Goal: Task Accomplishment & Management: Complete application form

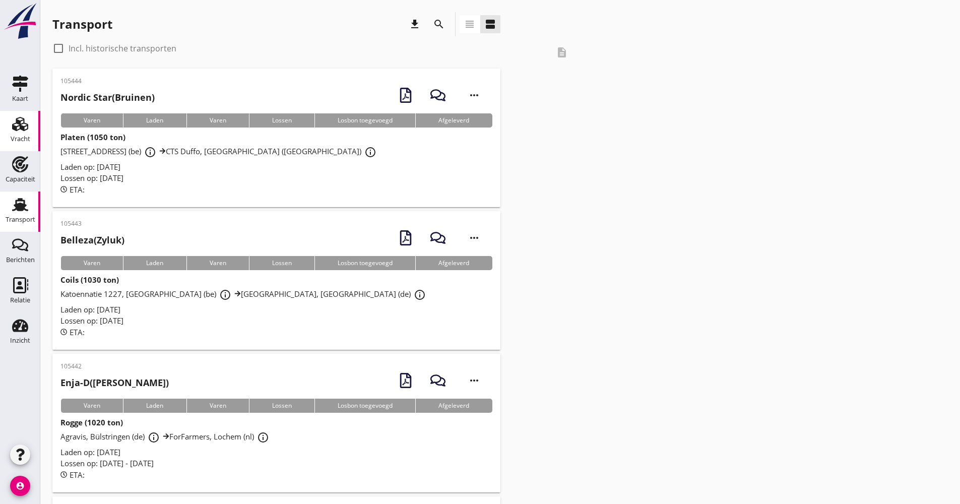
click at [29, 124] on div "Vracht" at bounding box center [20, 124] width 24 height 16
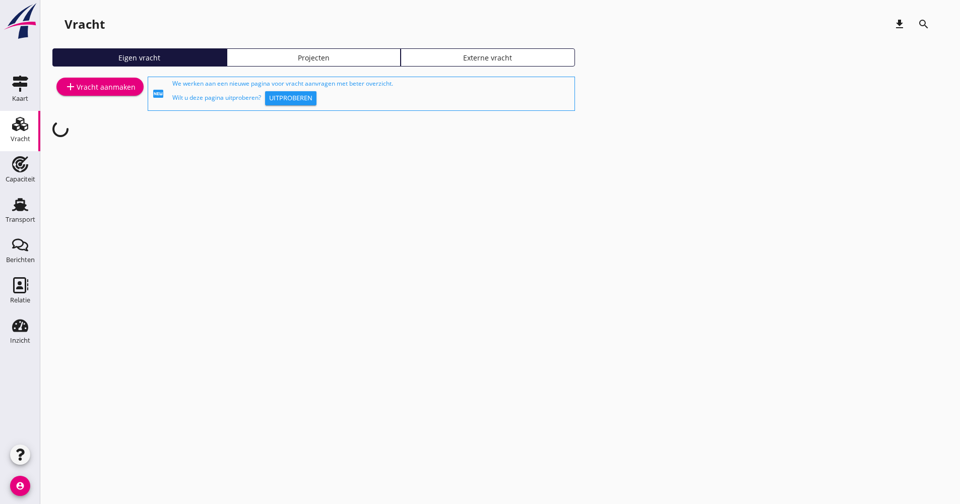
click at [242, 69] on div "Eigen vracht Projecten Externe vracht" at bounding box center [499, 61] width 895 height 26
click at [246, 54] on div "Projecten" at bounding box center [313, 57] width 165 height 11
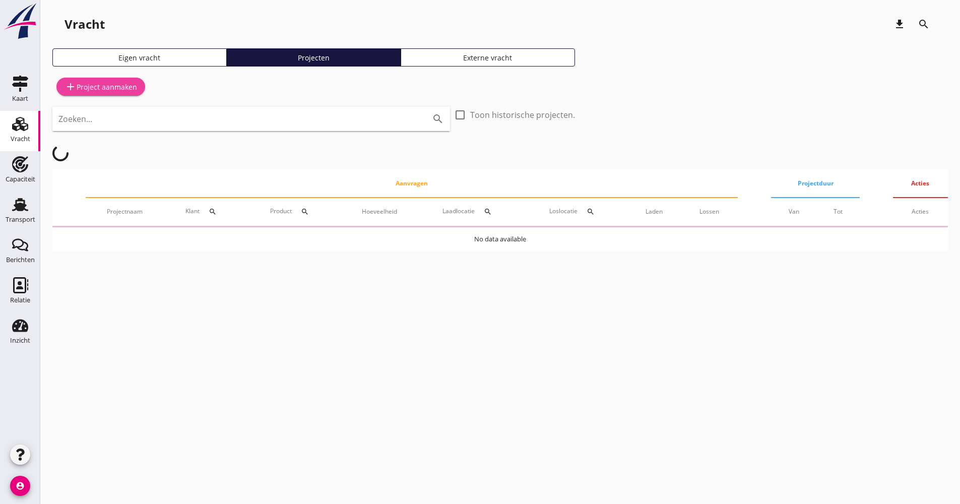
click at [128, 90] on div "add Project aanmaken" at bounding box center [101, 87] width 73 height 12
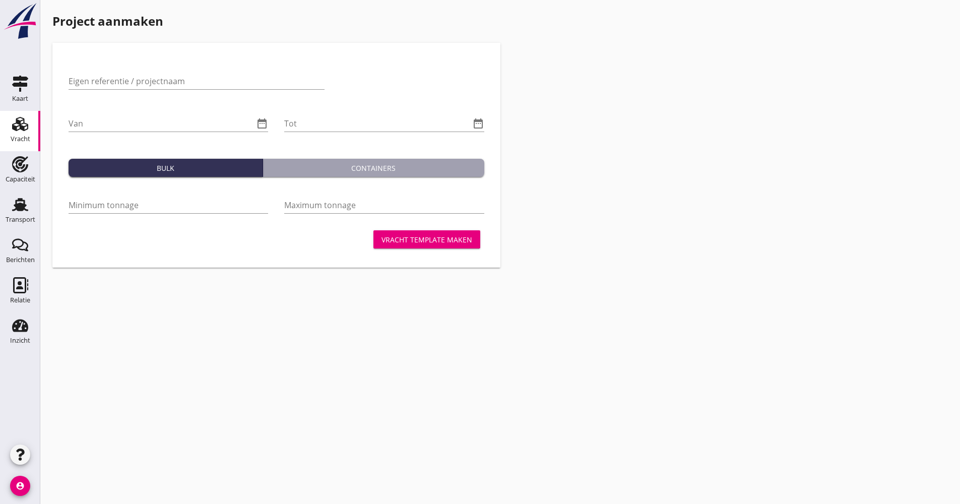
click at [29, 131] on div "Vracht" at bounding box center [20, 124] width 24 height 16
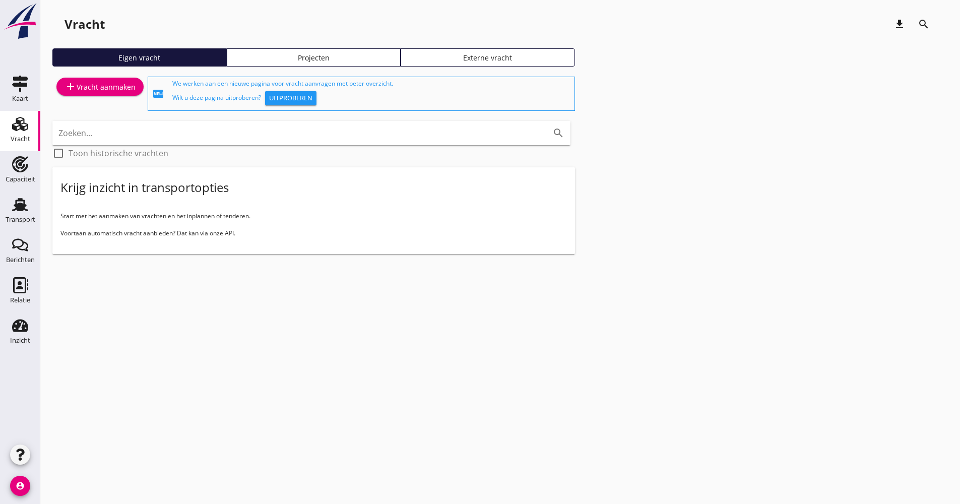
click at [464, 61] on div "Externe vracht" at bounding box center [487, 57] width 165 height 11
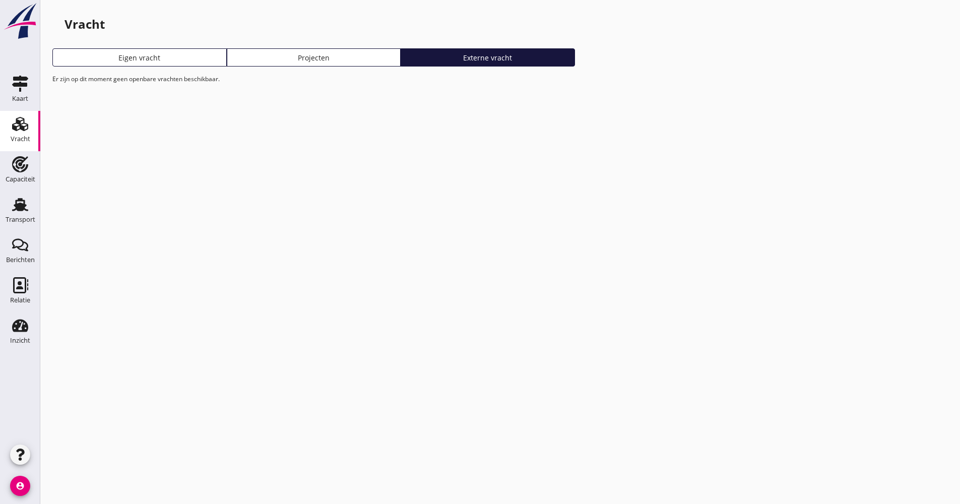
click at [340, 55] on div "Projecten" at bounding box center [313, 57] width 165 height 11
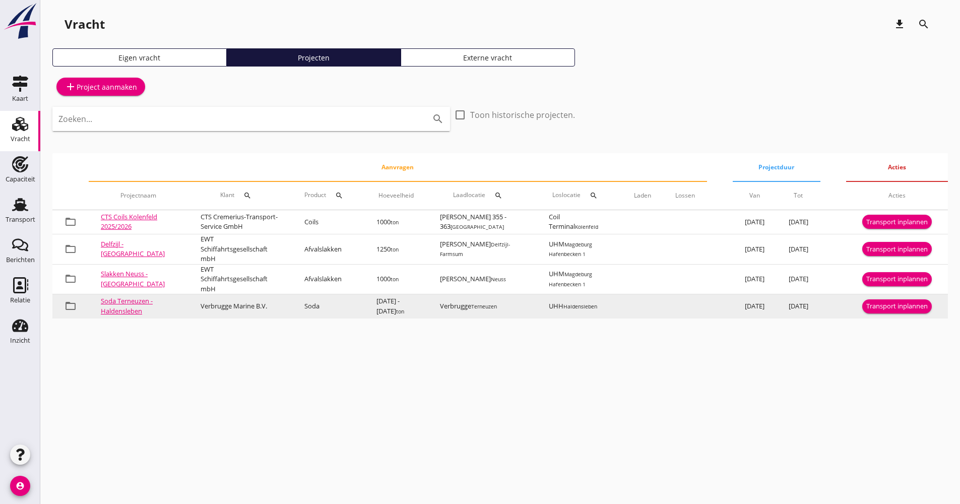
click at [871, 311] on div "Transport inplannen" at bounding box center [896, 306] width 61 height 10
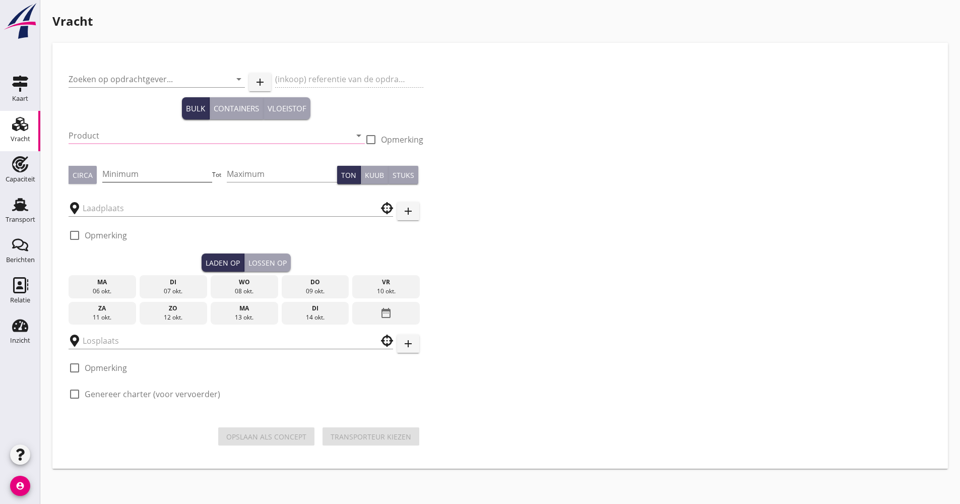
type input "Verbrugge Marine B.V."
type input "Soda (8130)"
type input "1000"
type input "2000"
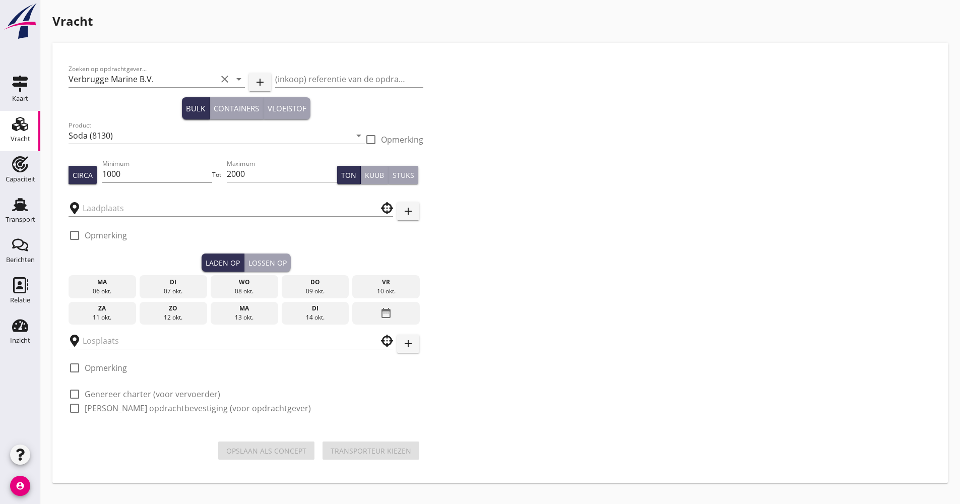
click at [149, 172] on input "1000" at bounding box center [157, 174] width 110 height 16
type input "UHH"
type input "Verbrugge"
checkbox input "true"
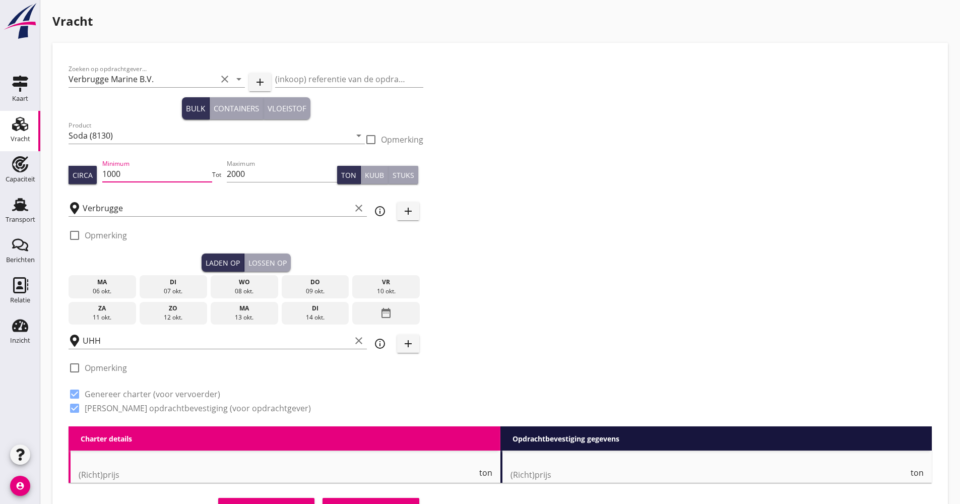
checkbox input "false"
radio input "false"
checkbox input "true"
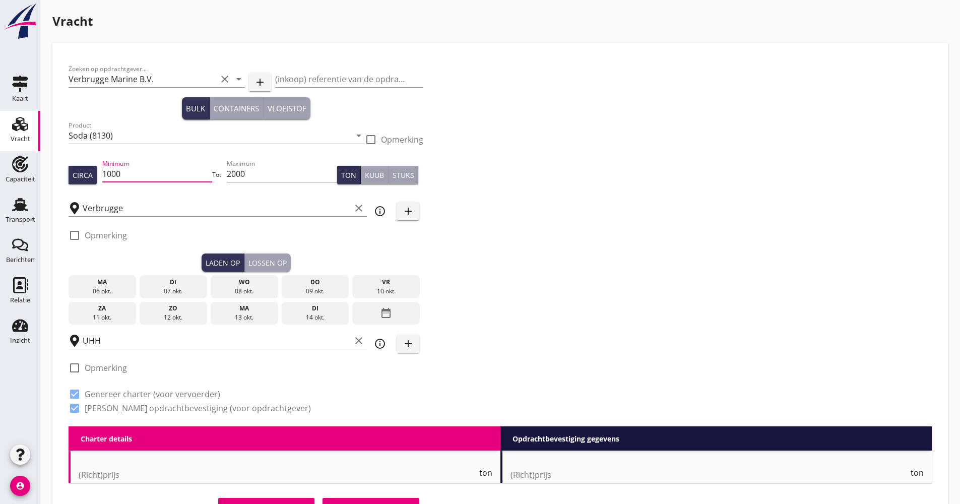
checkbox input "true"
type input "48"
type input "2"
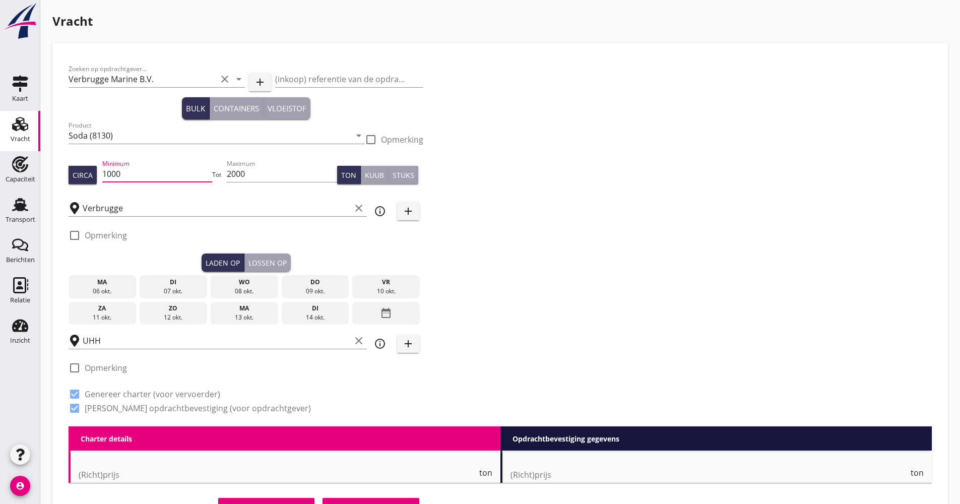
type input "13"
checkbox input "false"
radio input "false"
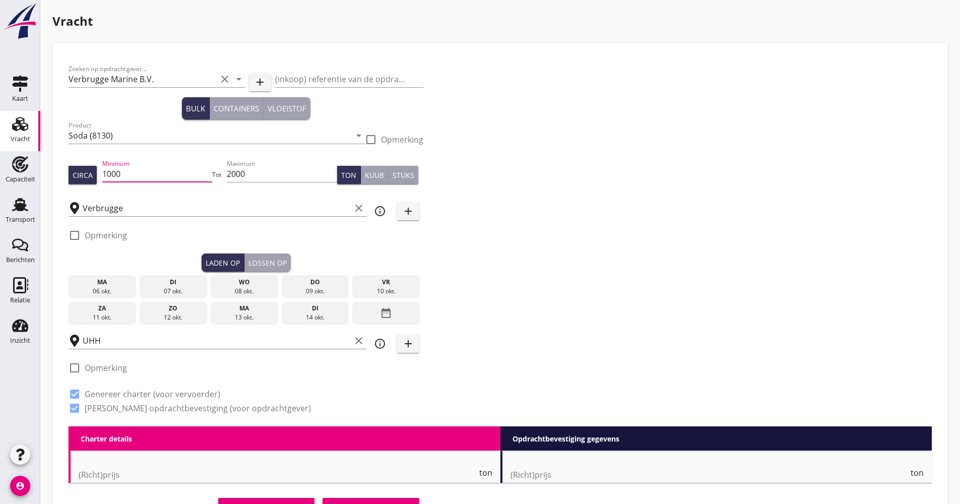
checkbox input "true"
type input "48"
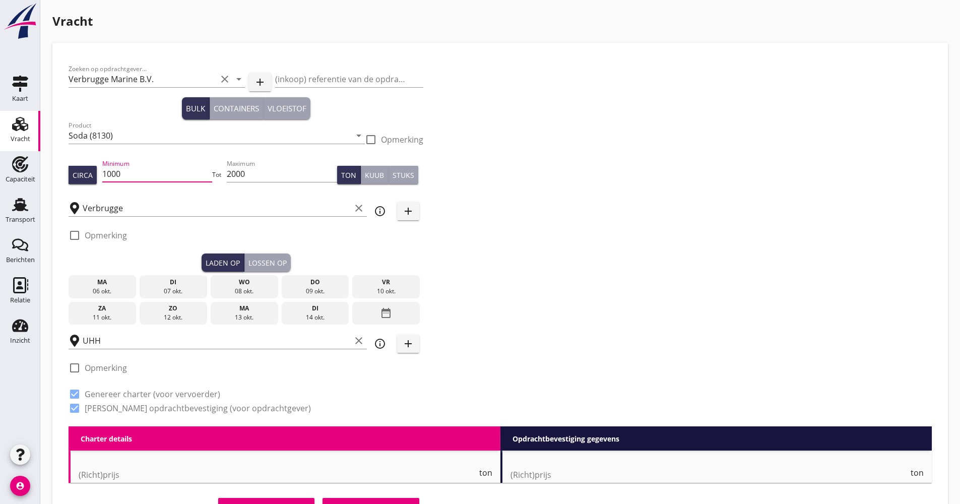
type input "2"
type input "21"
drag, startPoint x: 149, startPoint y: 173, endPoint x: 92, endPoint y: 181, distance: 58.0
click at [102, 177] on div "Circa Minimum 1000 Tot Maximum 2000 Ton Kuub Stuks" at bounding box center [246, 175] width 355 height 34
drag, startPoint x: 276, startPoint y: 178, endPoint x: 173, endPoint y: 173, distance: 102.9
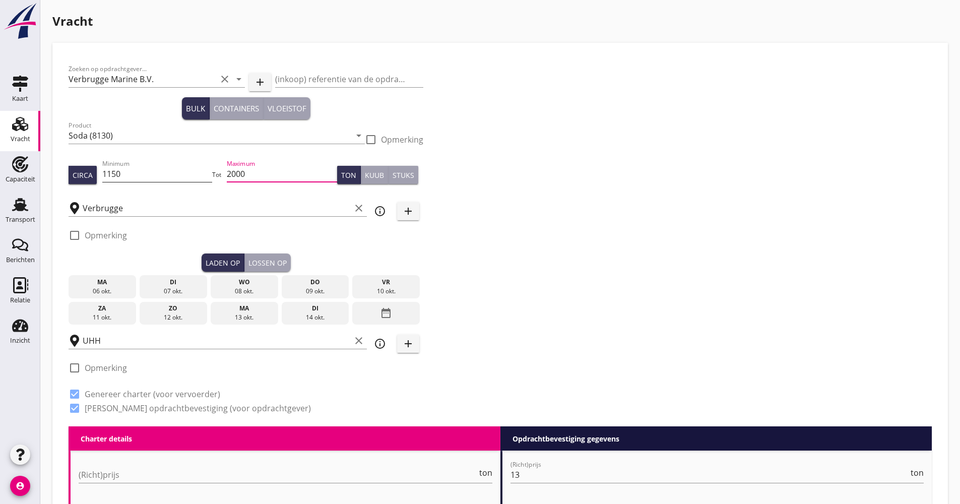
click at [174, 173] on div "Circa Minimum 1150 Tot Maximum 2000 Ton Kuub Stuks" at bounding box center [246, 175] width 355 height 34
type input "115"
click at [191, 287] on div "07 okt." at bounding box center [173, 291] width 62 height 9
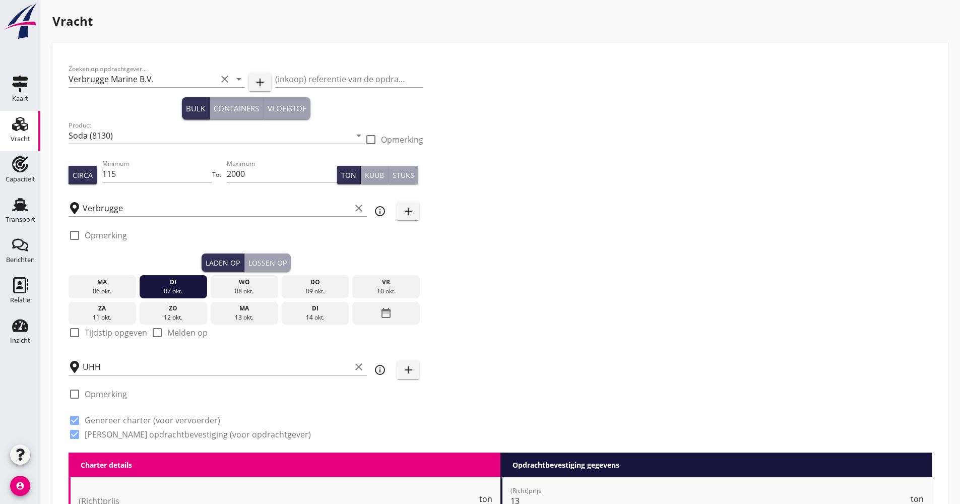
click at [85, 326] on div "check_box_outline_blank Tijdstip opgeven" at bounding box center [108, 338] width 79 height 26
click at [71, 330] on div at bounding box center [74, 332] width 17 height 17
checkbox input "true"
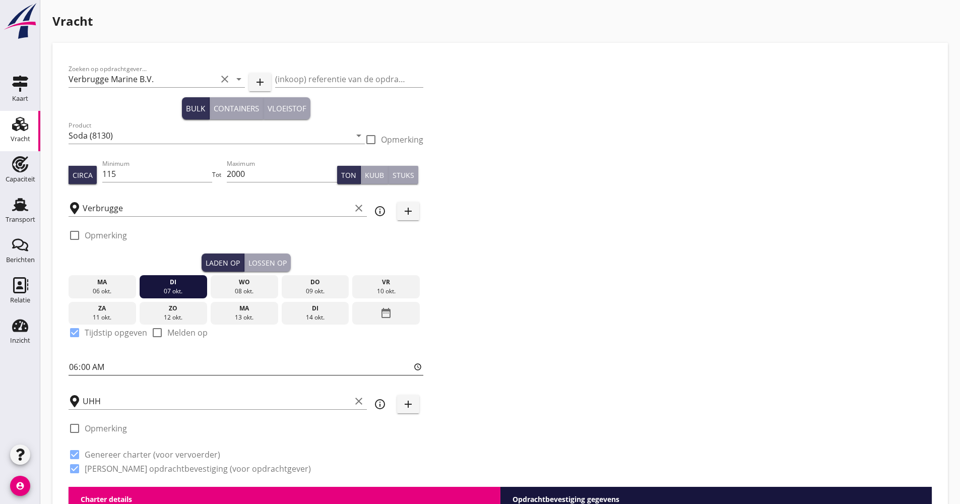
click at [70, 367] on input "06:00" at bounding box center [246, 367] width 355 height 16
type input "12:00"
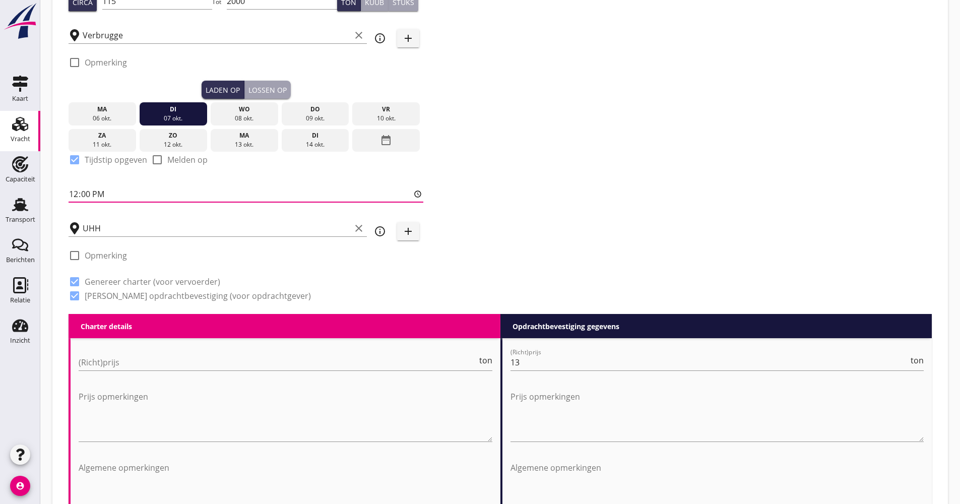
scroll to position [202, 0]
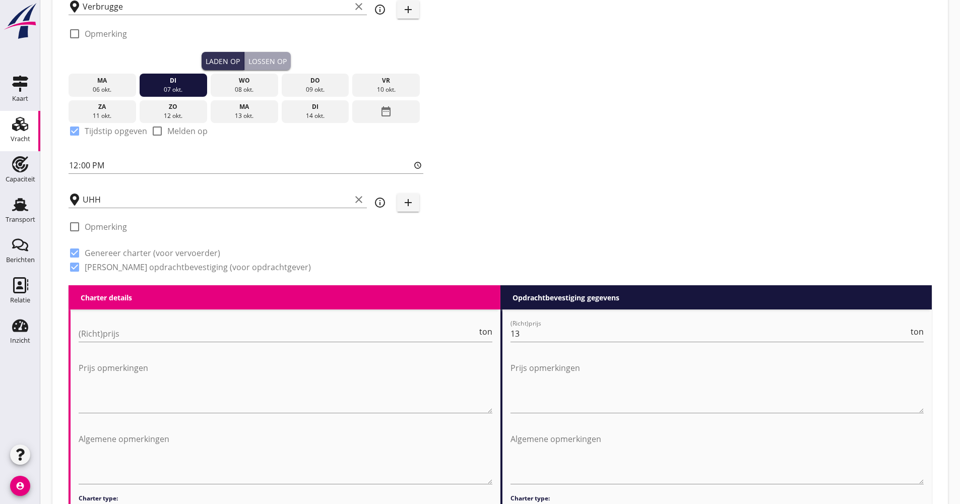
click at [275, 63] on div "Lossen op" at bounding box center [267, 61] width 38 height 11
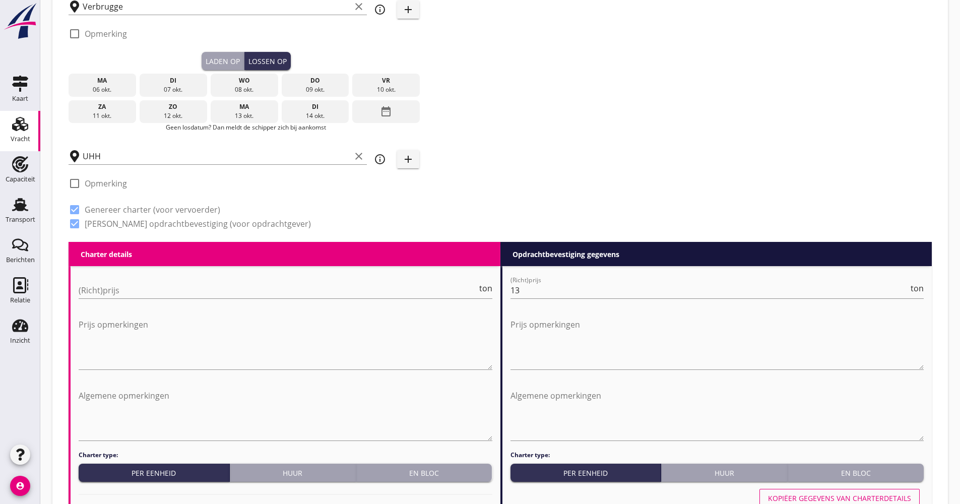
click at [375, 105] on div "date_range" at bounding box center [386, 111] width 68 height 23
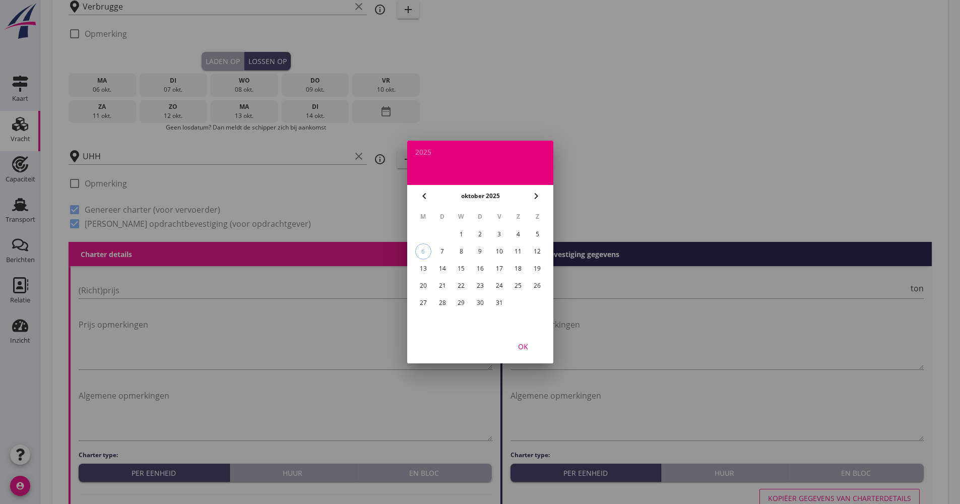
click at [492, 270] on div "17" at bounding box center [499, 269] width 16 height 16
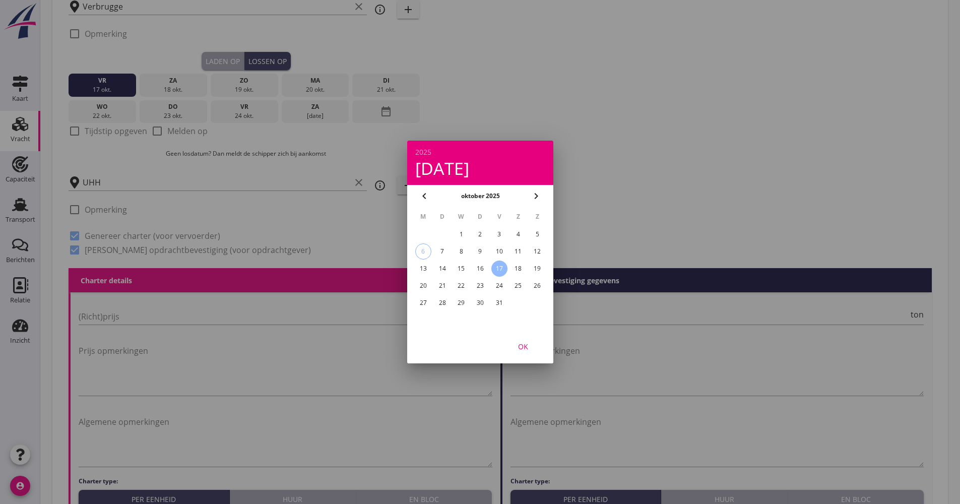
click at [523, 351] on div "OK" at bounding box center [523, 346] width 28 height 11
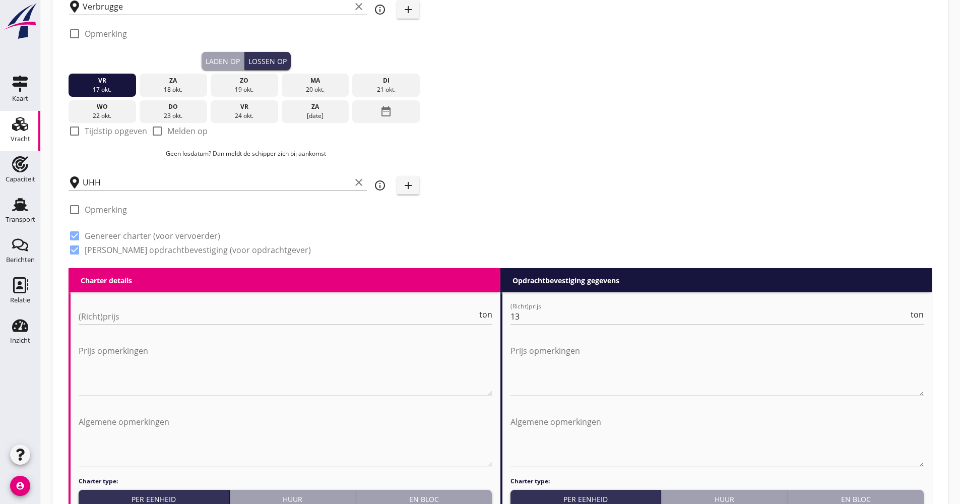
click at [75, 131] on div at bounding box center [74, 130] width 17 height 17
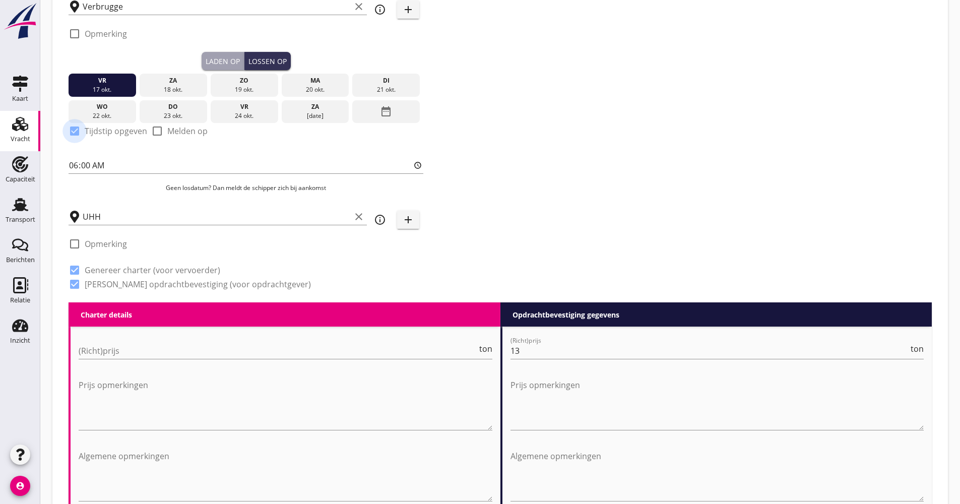
checkbox input "true"
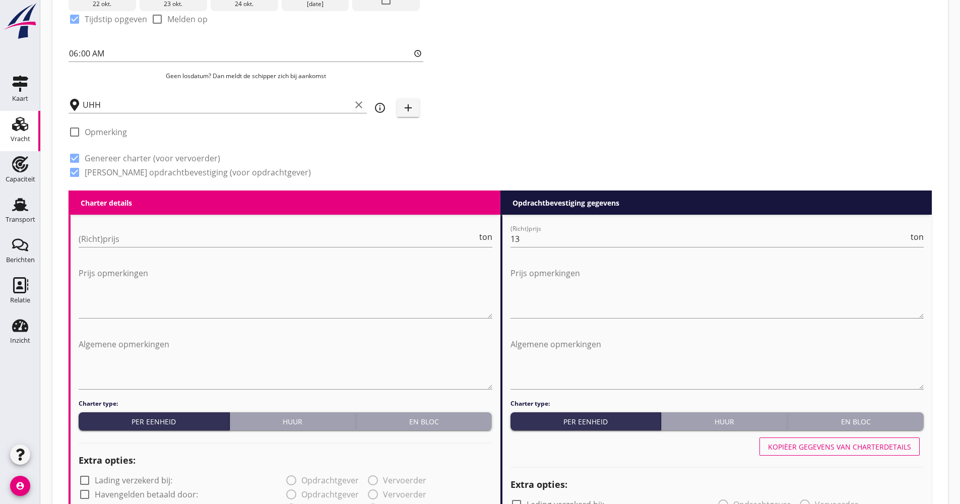
scroll to position [353, 0]
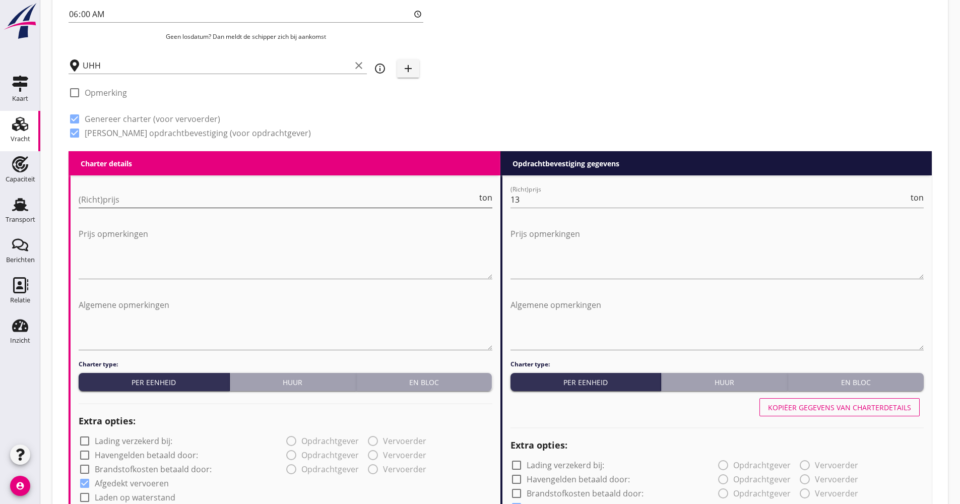
click at [97, 197] on input "(Richt)prijs" at bounding box center [278, 199] width 399 height 16
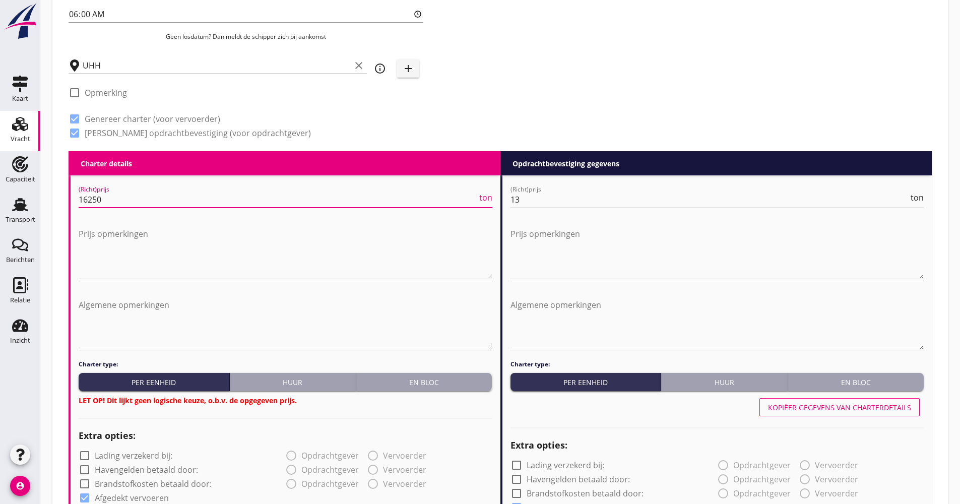
type input "16250"
click at [437, 375] on button "En bloc" at bounding box center [424, 382] width 136 height 18
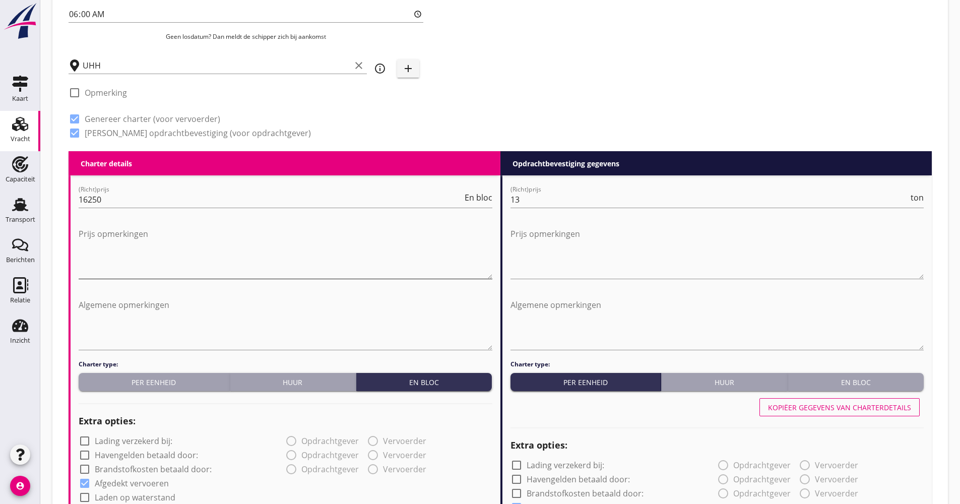
scroll to position [605, 0]
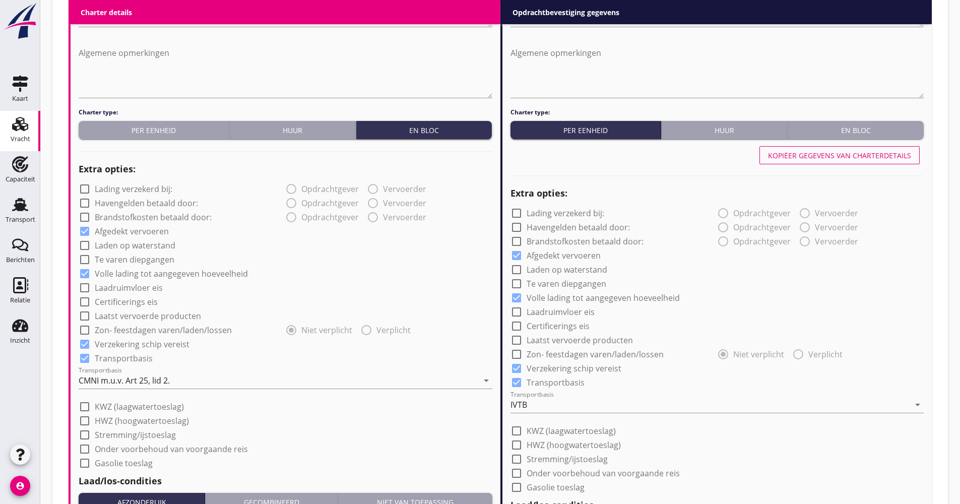
click at [129, 313] on label "Laatst vervoerde producten" at bounding box center [148, 316] width 106 height 10
checkbox input "true"
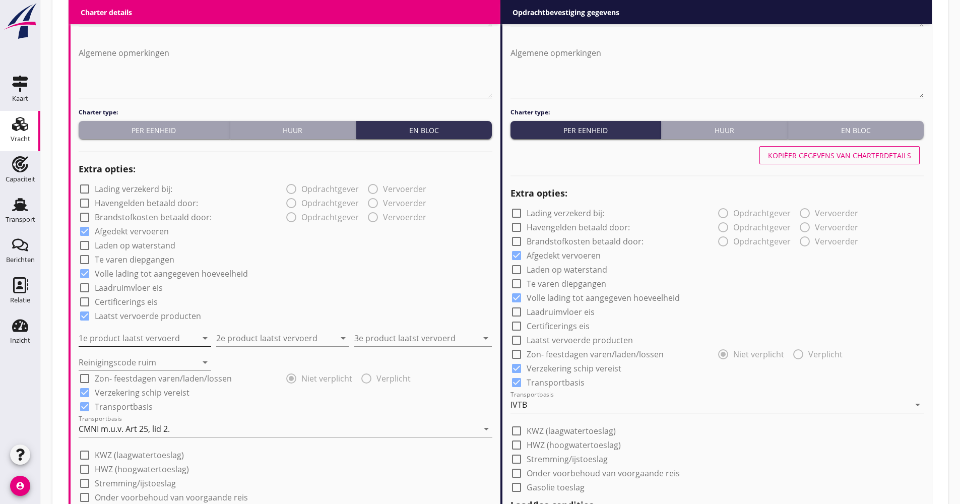
click at [152, 337] on input "1e product laatst vervoerd" at bounding box center [138, 338] width 118 height 16
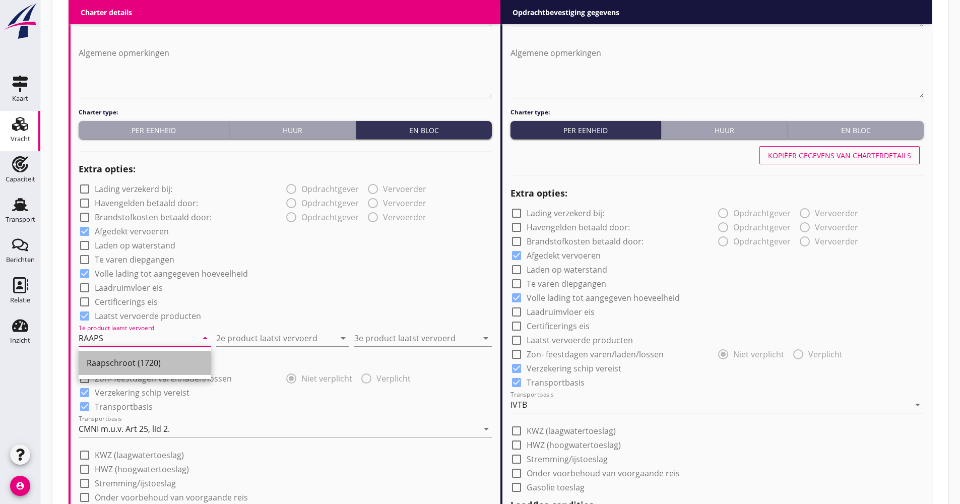
click at [141, 362] on div "Raapschroot (1720)" at bounding box center [145, 363] width 116 height 12
type input "Raapschroot (1720)"
click at [267, 334] on input "2e product laatst vervoerd" at bounding box center [275, 338] width 118 height 16
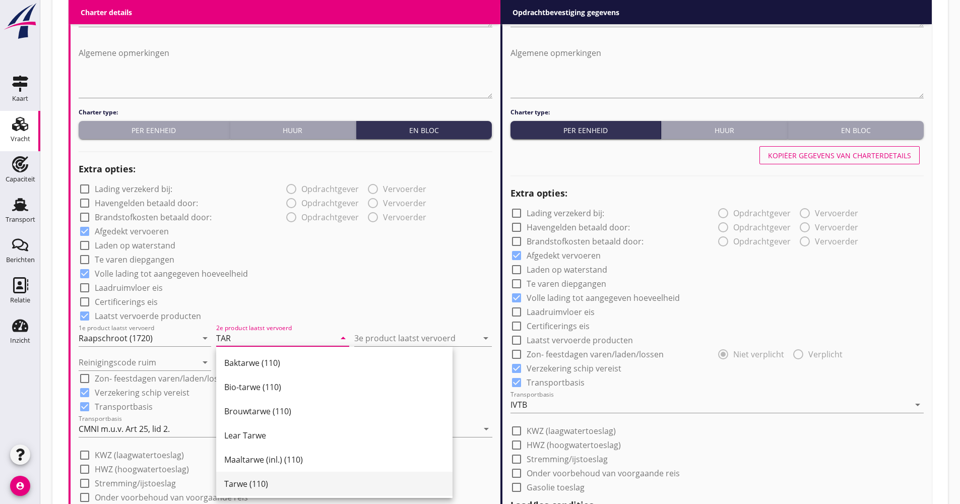
click at [288, 477] on div "Tarwe (110)" at bounding box center [334, 484] width 220 height 24
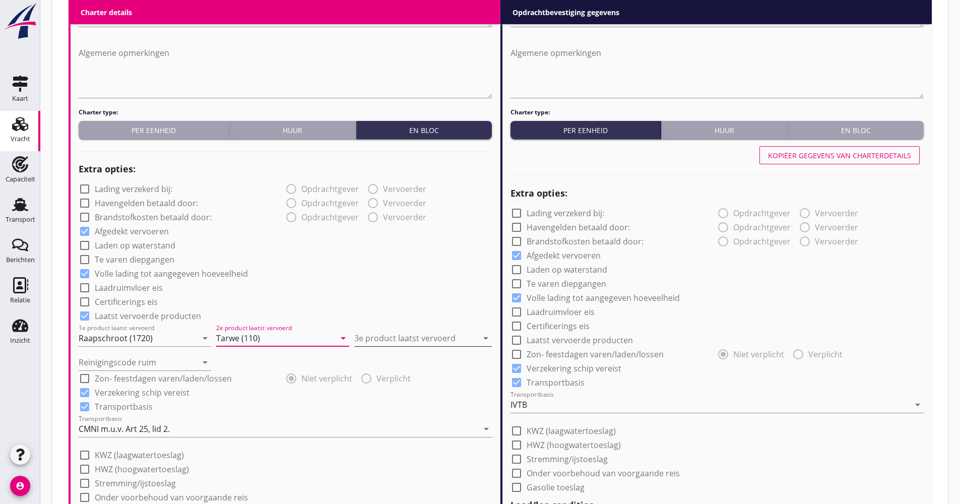
type input "Tarwe (110)"
click at [392, 337] on input "3e product laatst vervoerd" at bounding box center [415, 338] width 123 height 16
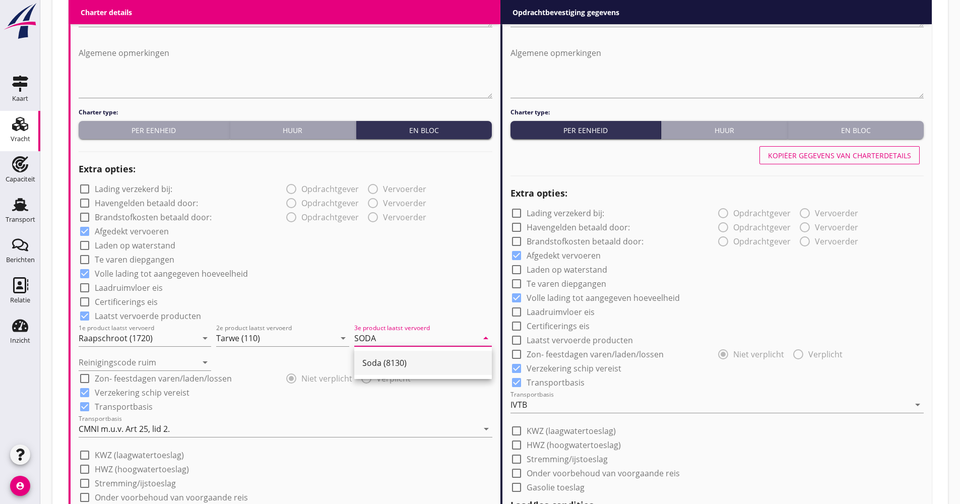
click at [388, 356] on div "Soda (8130)" at bounding box center [422, 363] width 121 height 24
type input "Soda (8130)"
click at [169, 364] on input "Reinigingscode ruim" at bounding box center [138, 362] width 118 height 16
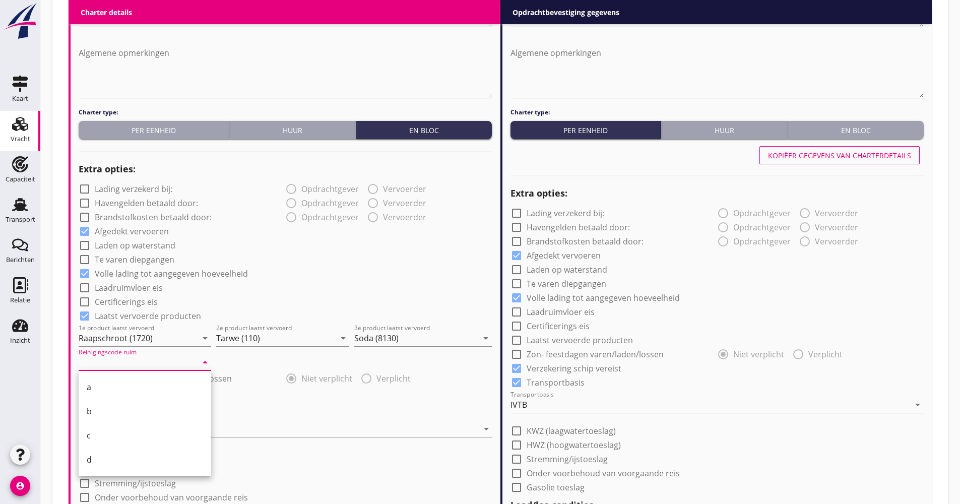
click at [102, 390] on div "a" at bounding box center [145, 387] width 116 height 12
type input "a"
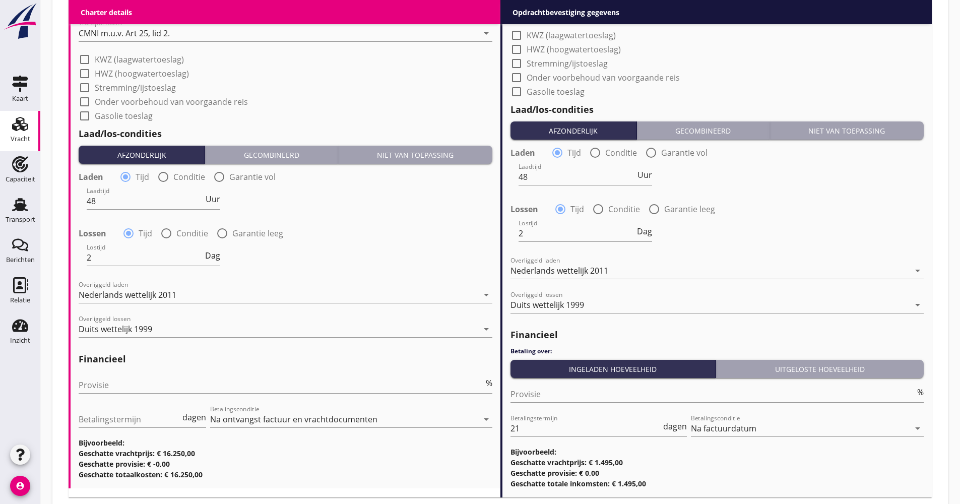
scroll to position [1008, 0]
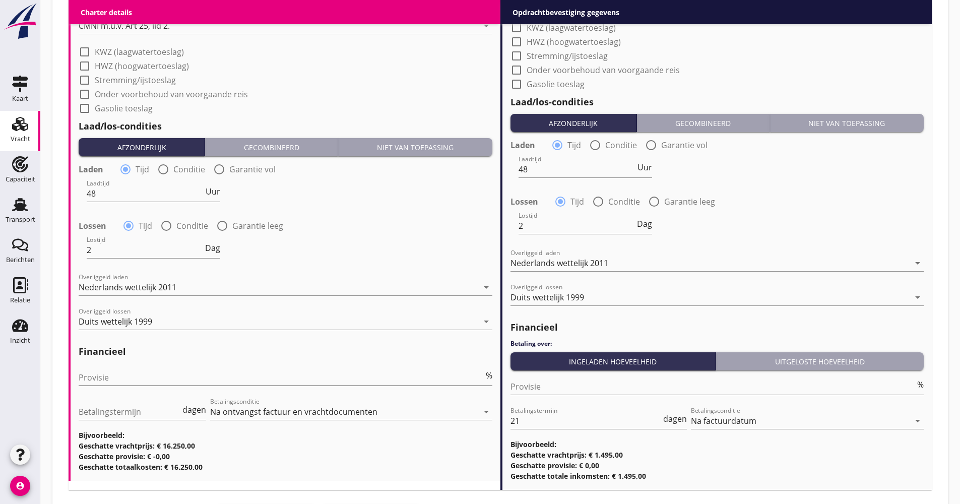
click at [116, 376] on input "Provisie" at bounding box center [281, 377] width 405 height 16
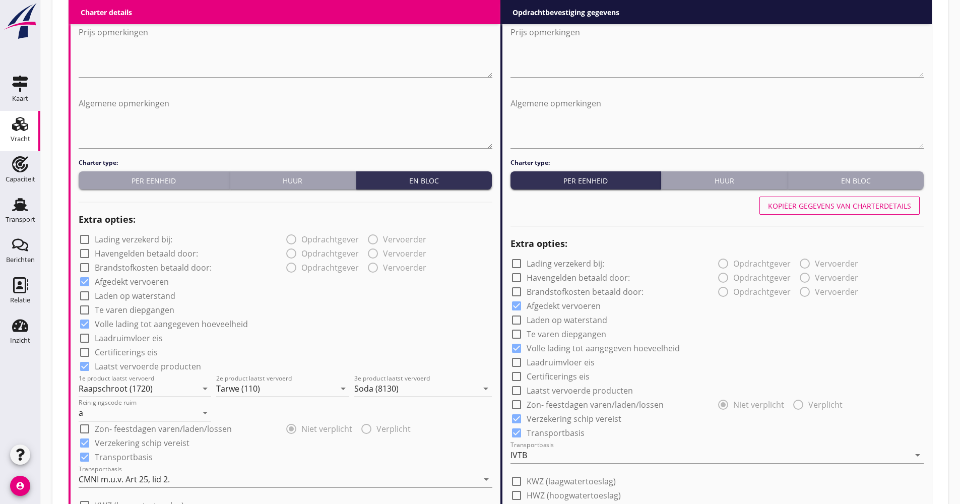
type input "5.00"
click at [825, 203] on div "Kopiëer gegevens van charterdetails" at bounding box center [839, 206] width 143 height 11
checkbox input "true"
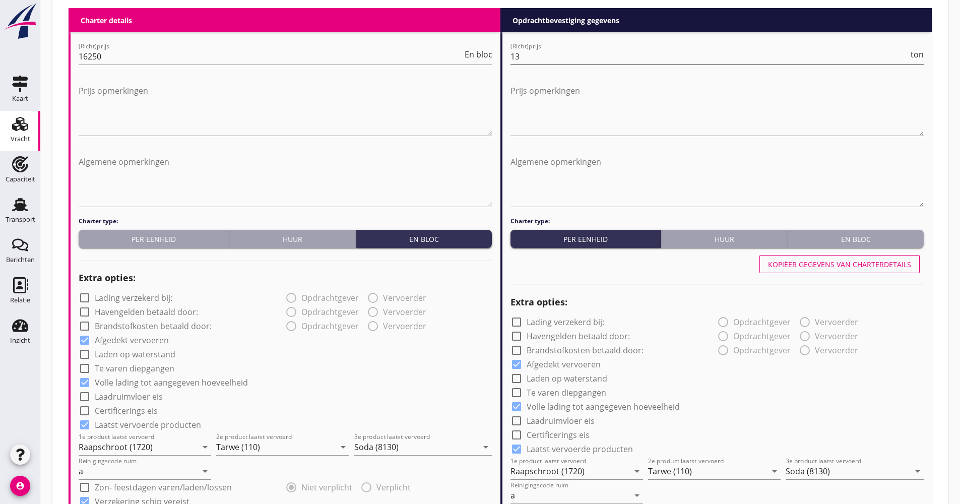
scroll to position [403, 0]
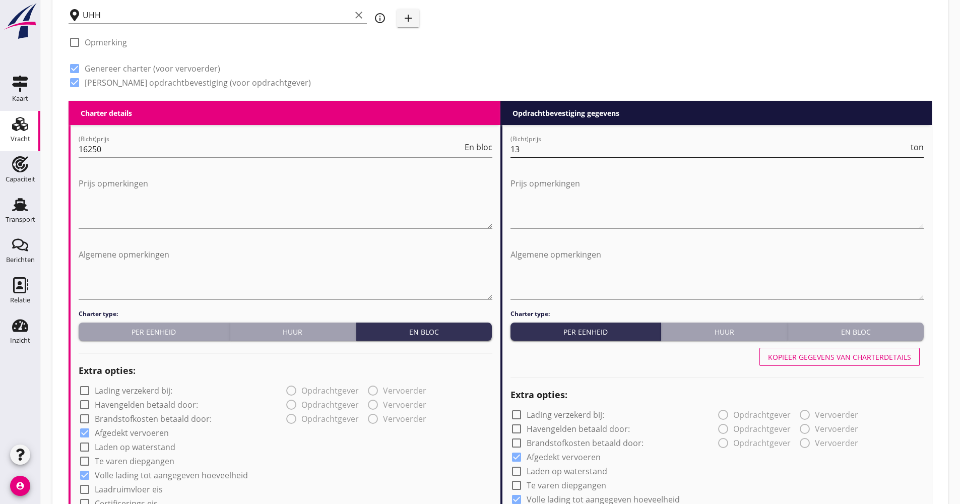
click at [575, 146] on input "13" at bounding box center [709, 149] width 399 height 16
type input "15.00"
click at [144, 157] on div "(Richt)prijs 16250 En bloc" at bounding box center [286, 149] width 414 height 16
click at [142, 157] on div "(Richt)prijs 16250 En bloc" at bounding box center [286, 149] width 414 height 16
type input "16250.00"
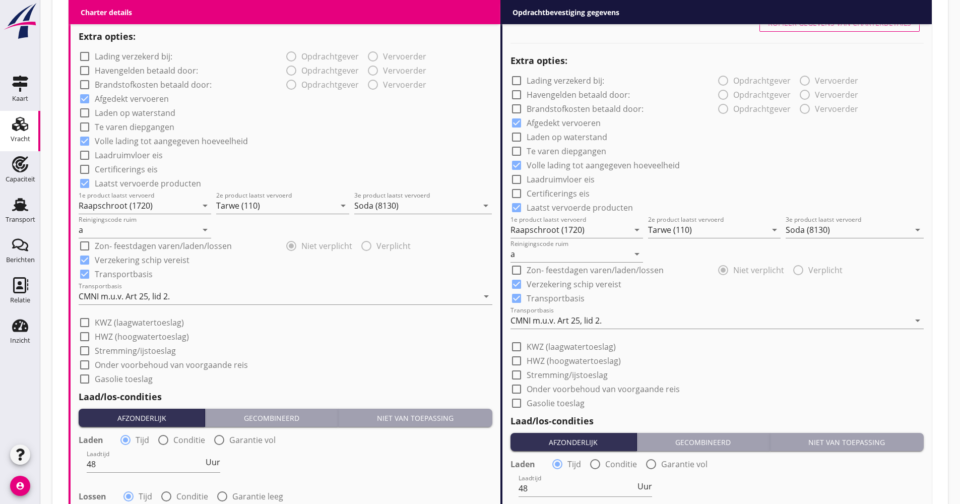
scroll to position [806, 0]
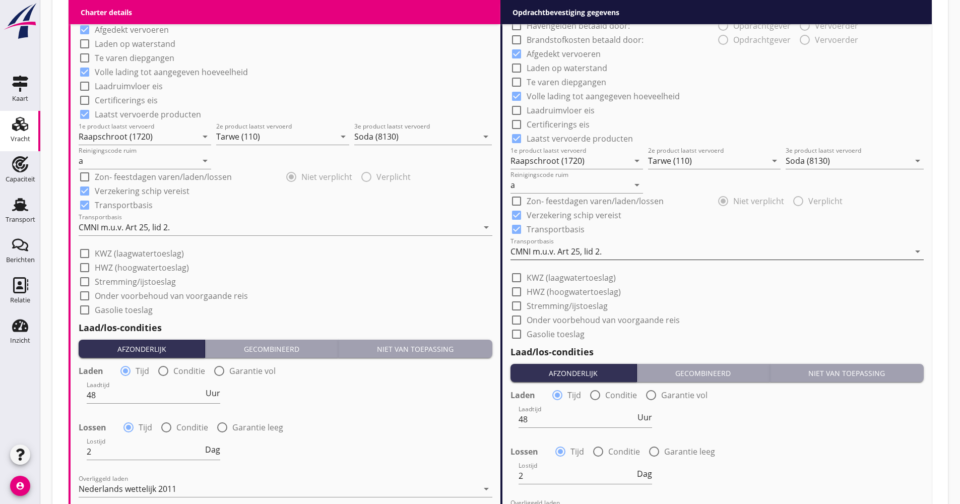
click at [563, 250] on div "CMNI m.u.v. Art 25, lid 2." at bounding box center [555, 251] width 91 height 9
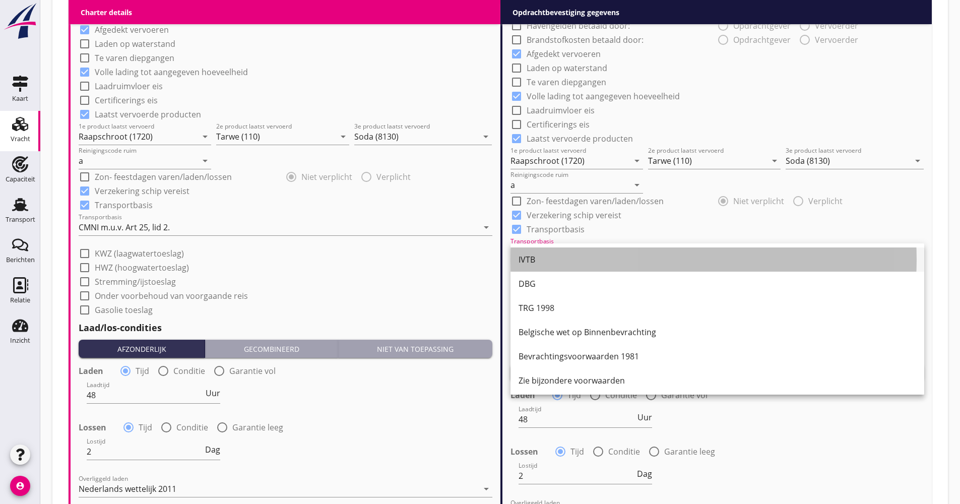
click at [555, 255] on div "IVTB" at bounding box center [718, 259] width 398 height 12
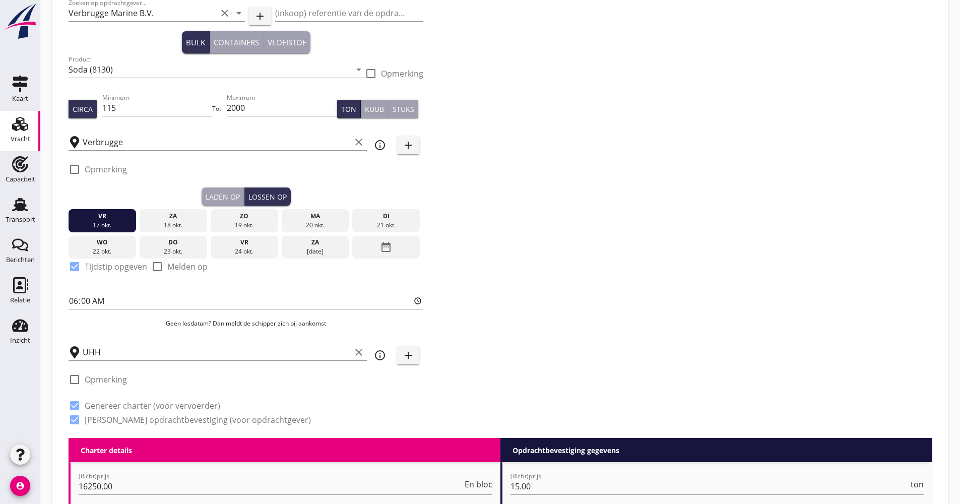
scroll to position [2, 0]
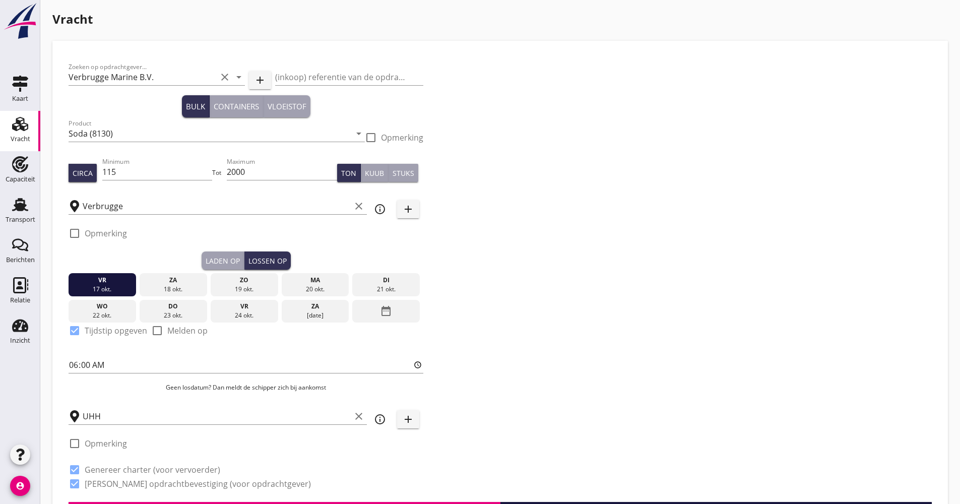
click at [174, 185] on div at bounding box center [157, 187] width 110 height 6
drag, startPoint x: 171, startPoint y: 179, endPoint x: 165, endPoint y: 175, distance: 7.3
click at [171, 178] on input "115" at bounding box center [157, 172] width 110 height 16
type input "1150"
drag, startPoint x: 247, startPoint y: 170, endPoint x: 217, endPoint y: 170, distance: 30.7
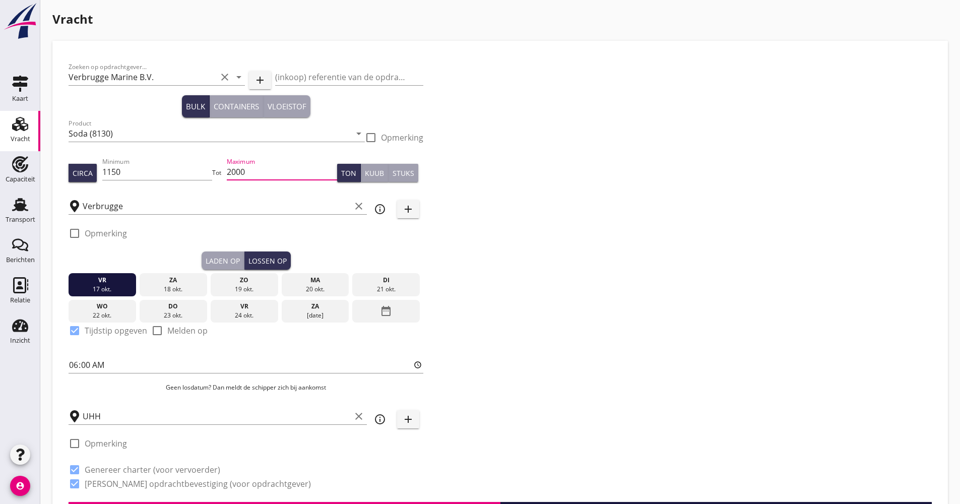
click at [218, 169] on div "Circa Minimum 1150 Tot Maximum 2000 Ton Kuub Stuks" at bounding box center [246, 173] width 355 height 34
click at [572, 254] on div "Zoeken op opdrachtgever... Verbrugge Marine B.V. clear arrow_drop_down add (ink…" at bounding box center [500, 279] width 871 height 445
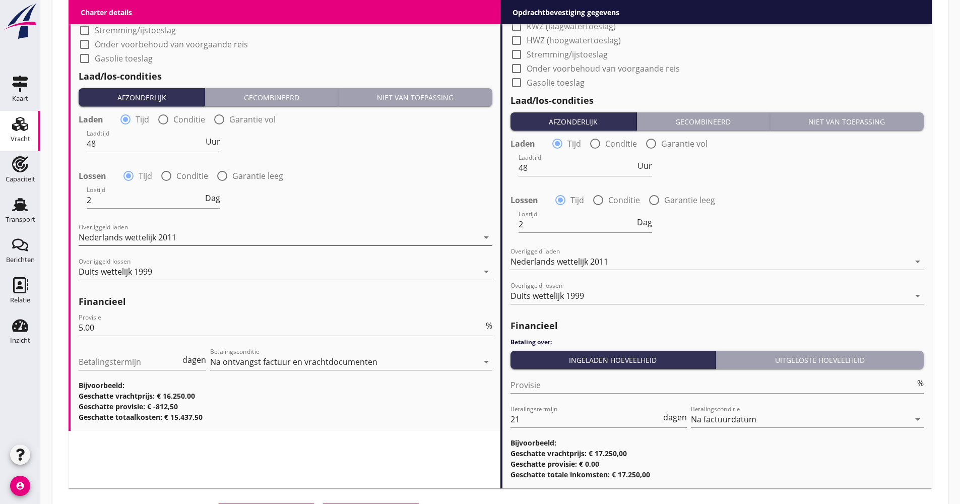
scroll to position [1111, 0]
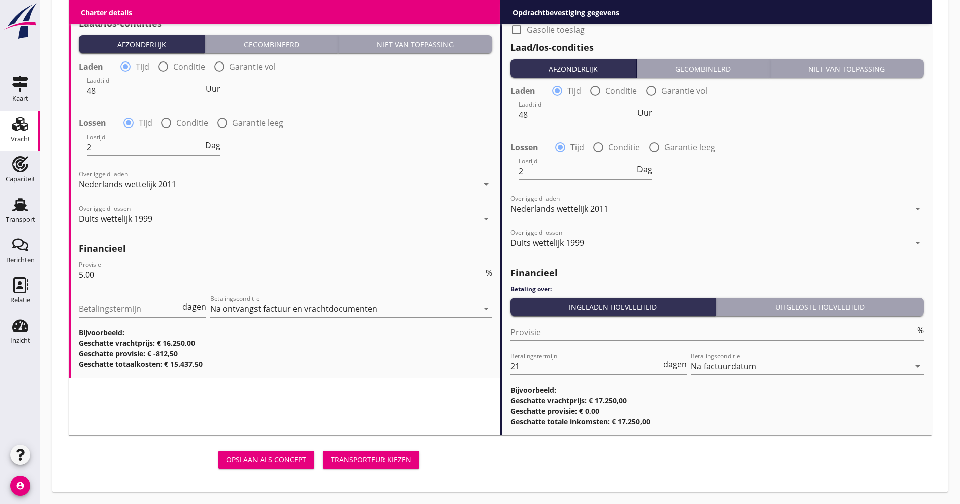
click at [390, 469] on div "Opslaan als concept Transporteur kiezen" at bounding box center [246, 459] width 355 height 24
click at [389, 467] on button "Transporteur kiezen" at bounding box center [371, 460] width 97 height 18
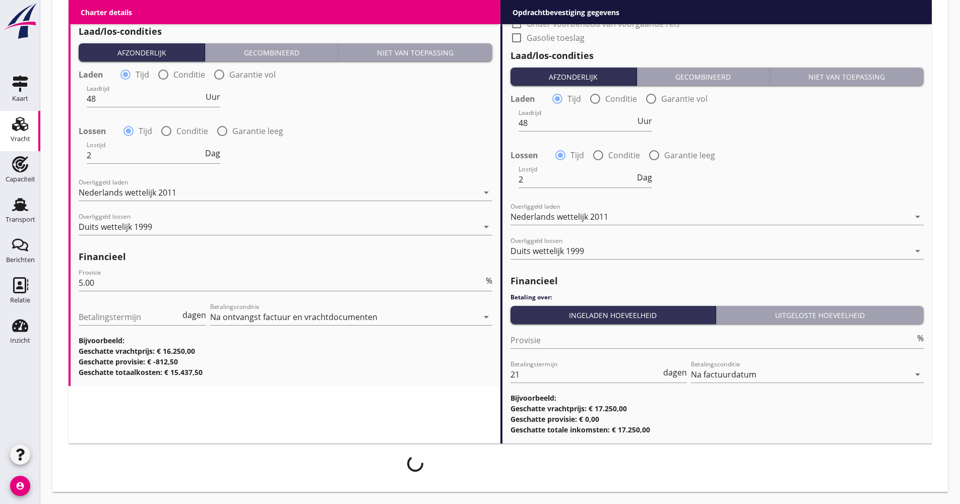
scroll to position [1103, 0]
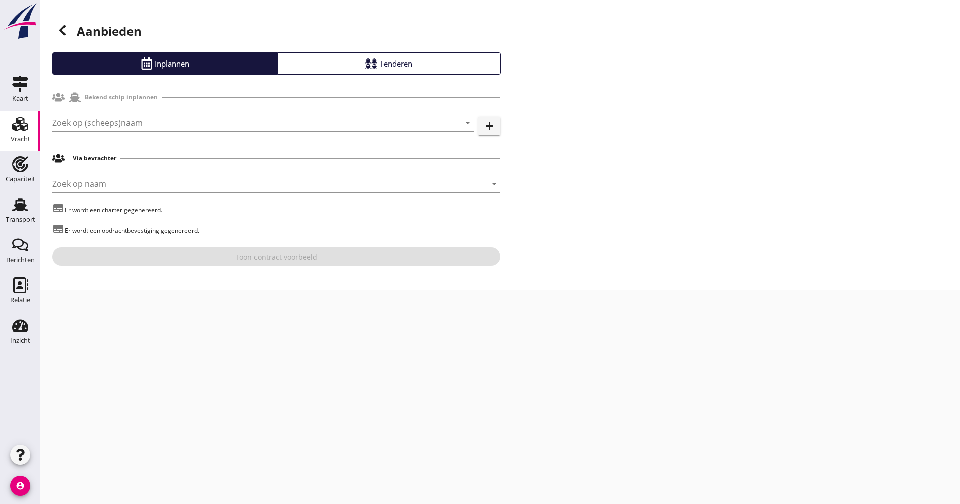
click at [111, 106] on div "Bekend schip inplannen" at bounding box center [276, 97] width 448 height 19
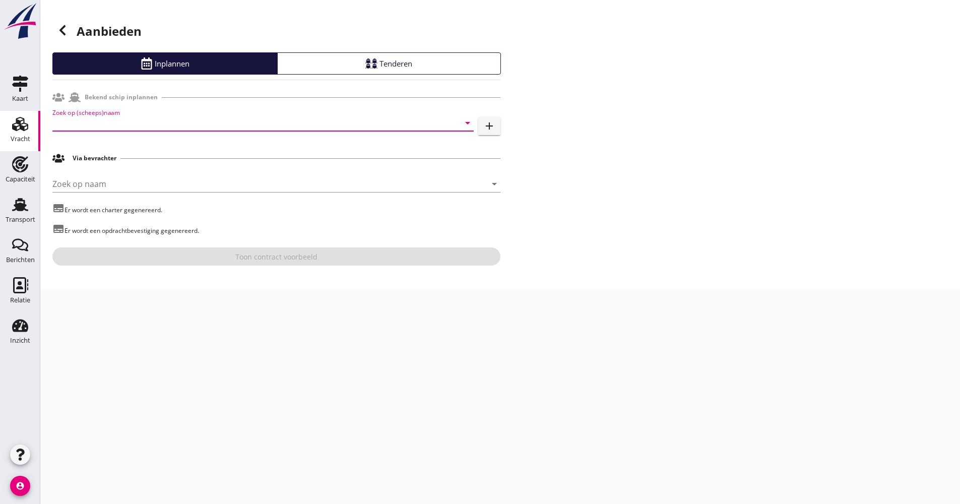
drag, startPoint x: 109, startPoint y: 117, endPoint x: 104, endPoint y: 114, distance: 5.7
click at [108, 118] on input "Zoek op (scheeps)naam" at bounding box center [248, 123] width 393 height 16
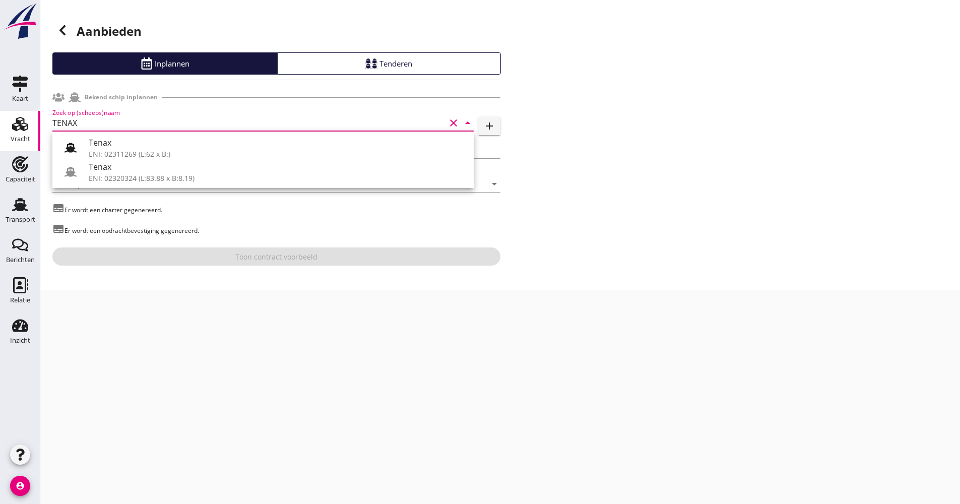
click at [112, 168] on div "Tenax" at bounding box center [277, 167] width 377 height 12
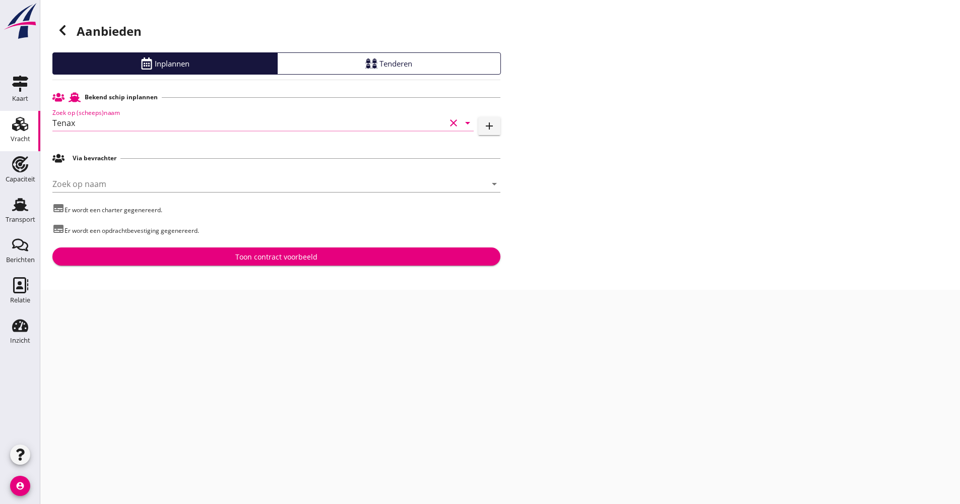
type input "Tenax"
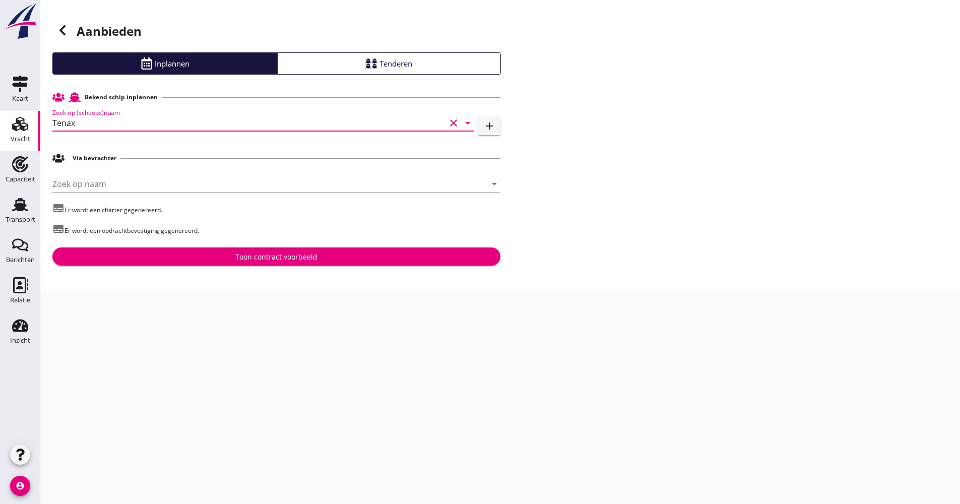
click at [255, 251] on div "Toon contract voorbeeld" at bounding box center [276, 256] width 82 height 11
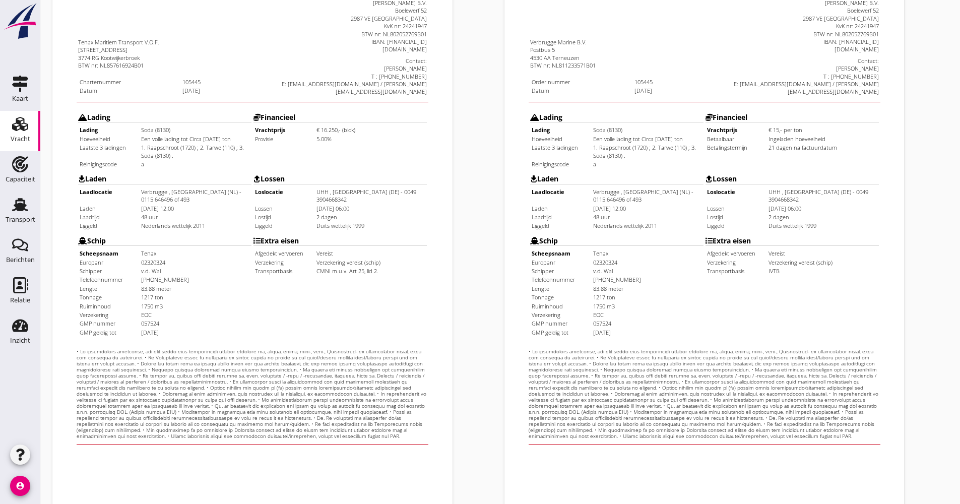
scroll to position [242, 0]
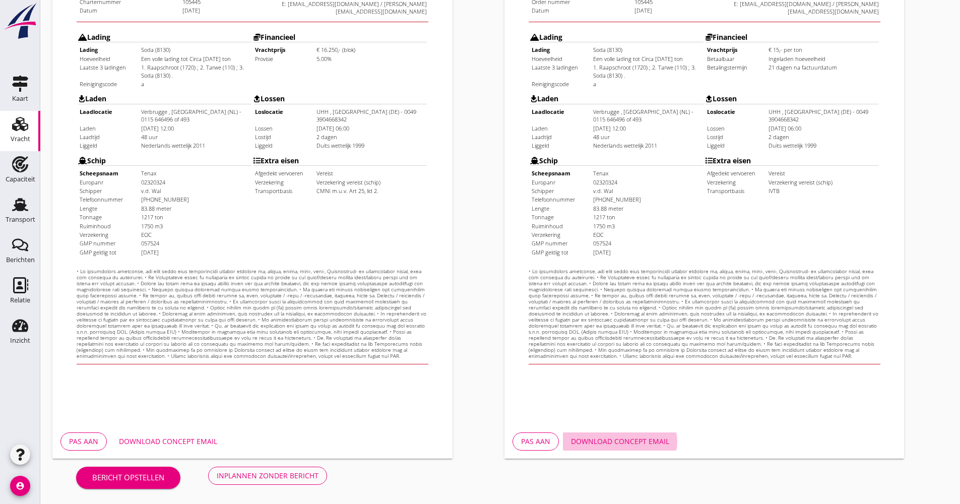
click at [593, 435] on button "Download concept email" at bounding box center [620, 441] width 114 height 18
click at [197, 440] on div "Download concept email" at bounding box center [168, 441] width 98 height 11
click at [274, 482] on button "Inplannen zonder bericht" at bounding box center [267, 476] width 119 height 18
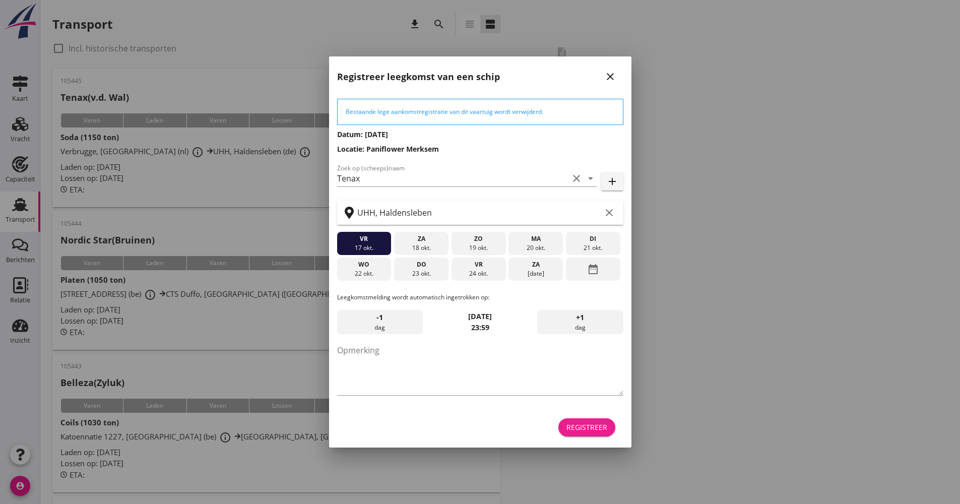
click at [571, 430] on div "Registreer" at bounding box center [586, 427] width 41 height 11
